Goal: Download file/media

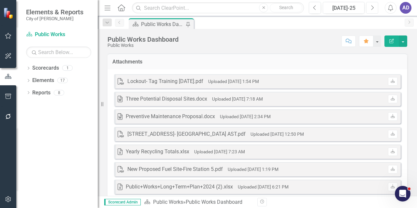
click at [372, 7] on icon "Next" at bounding box center [373, 8] width 4 height 6
click at [199, 117] on div "Preventive Maintenance Proposal.docx" at bounding box center [170, 116] width 89 height 7
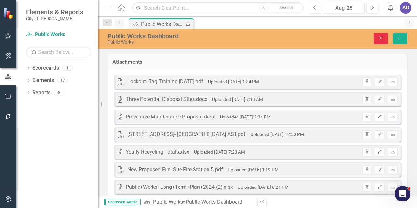
click at [381, 40] on icon "Close" at bounding box center [381, 38] width 6 height 5
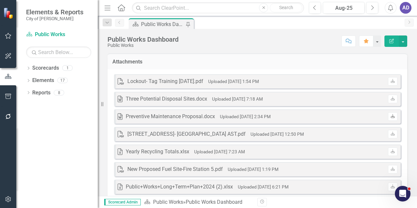
click at [390, 116] on icon "Download" at bounding box center [392, 117] width 5 height 4
click at [390, 98] on icon "Download" at bounding box center [392, 99] width 5 height 4
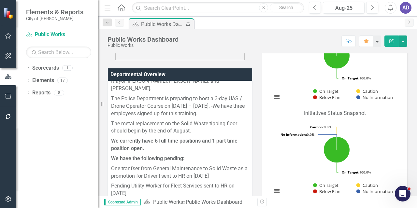
scroll to position [111, 0]
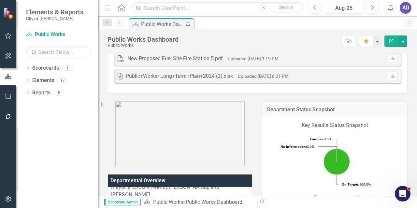
click at [406, 10] on div "AD" at bounding box center [406, 8] width 12 height 12
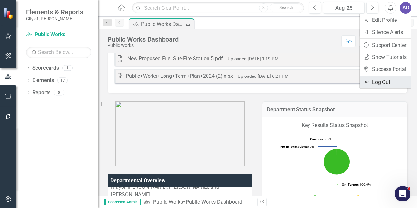
click at [388, 82] on link "Logout Log Out" at bounding box center [385, 82] width 51 height 12
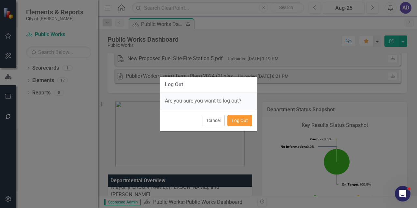
click at [246, 121] on button "Log Out" at bounding box center [239, 120] width 25 height 11
